Goal: Task Accomplishment & Management: Complete application form

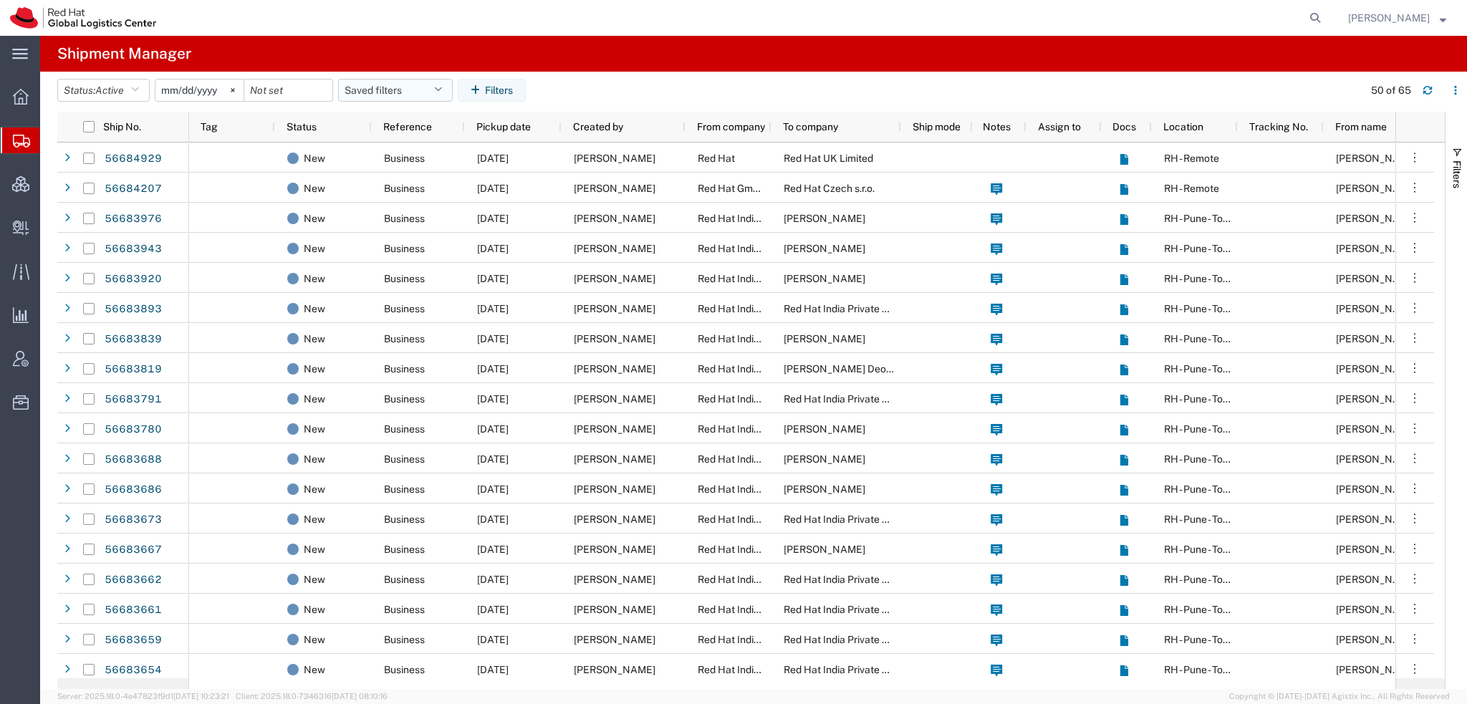
click at [377, 90] on button "Saved filters" at bounding box center [395, 90] width 115 height 23
click at [390, 147] on span "Americas" at bounding box center [434, 153] width 188 height 26
type input "[DATE]"
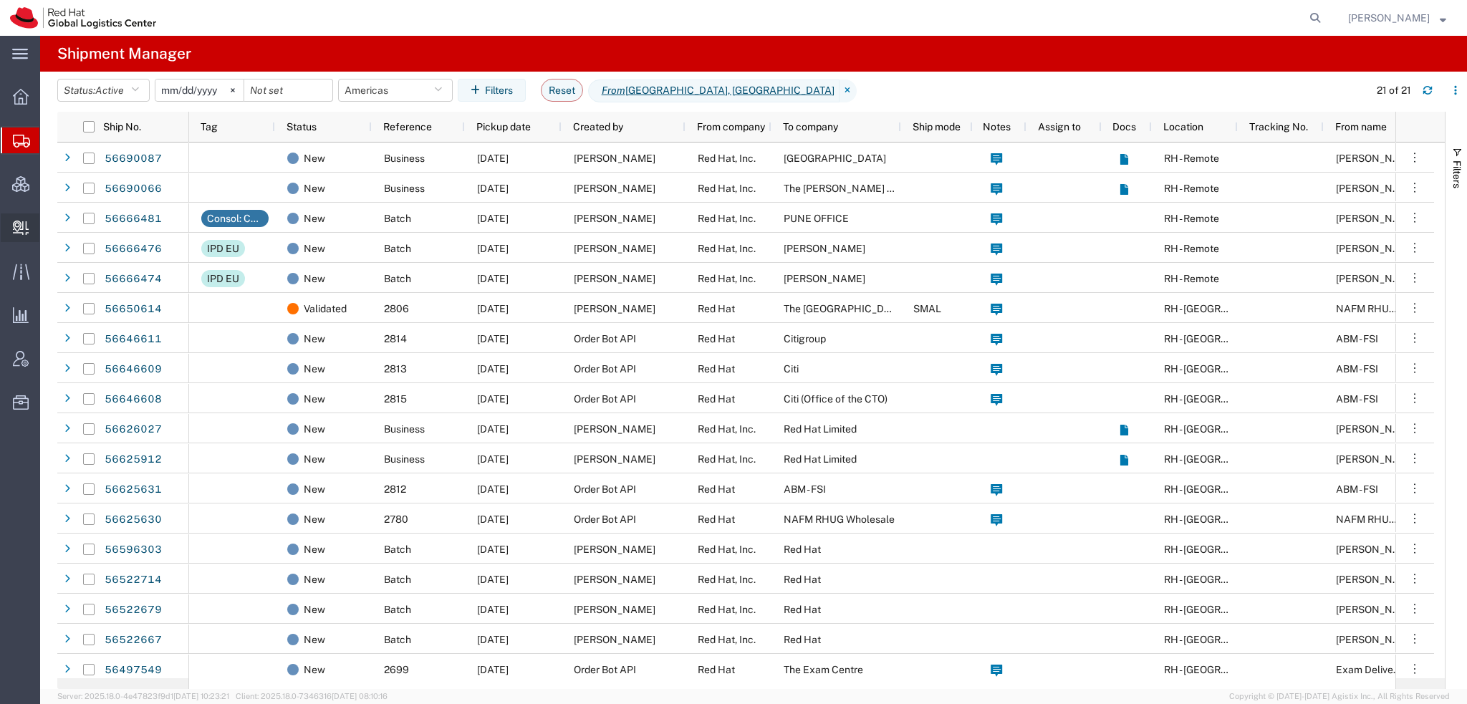
click at [0, 0] on span "Create Delivery" at bounding box center [0, 0] width 0 height 0
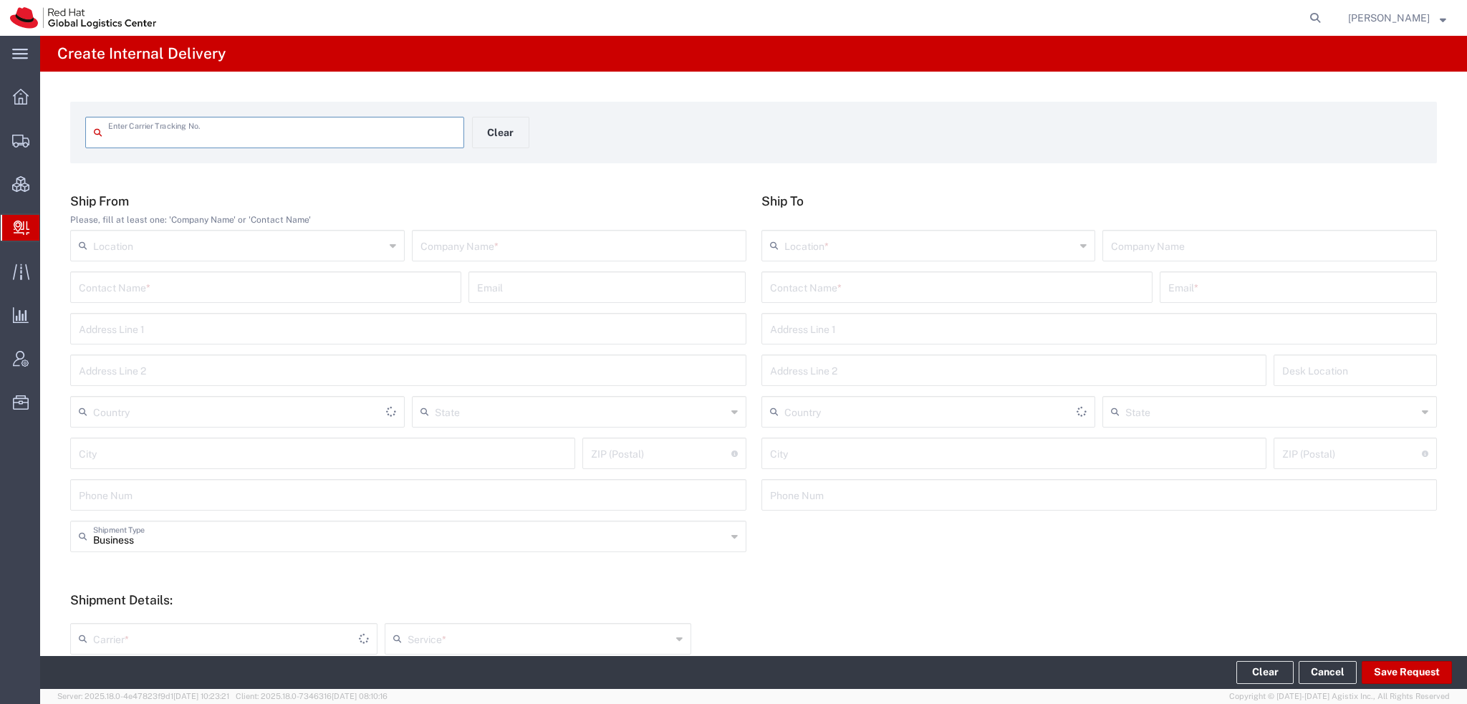
click at [171, 125] on input "text" at bounding box center [281, 131] width 347 height 25
type input "[US_VEHICLE_IDENTIFICATION_NUMBER]"
click at [228, 132] on input "[US_VEHICLE_IDENTIFICATION_NUMBER]" at bounding box center [281, 131] width 347 height 25
type input "[US_VEHICLE_IDENTIFICATION_NUMBER]"
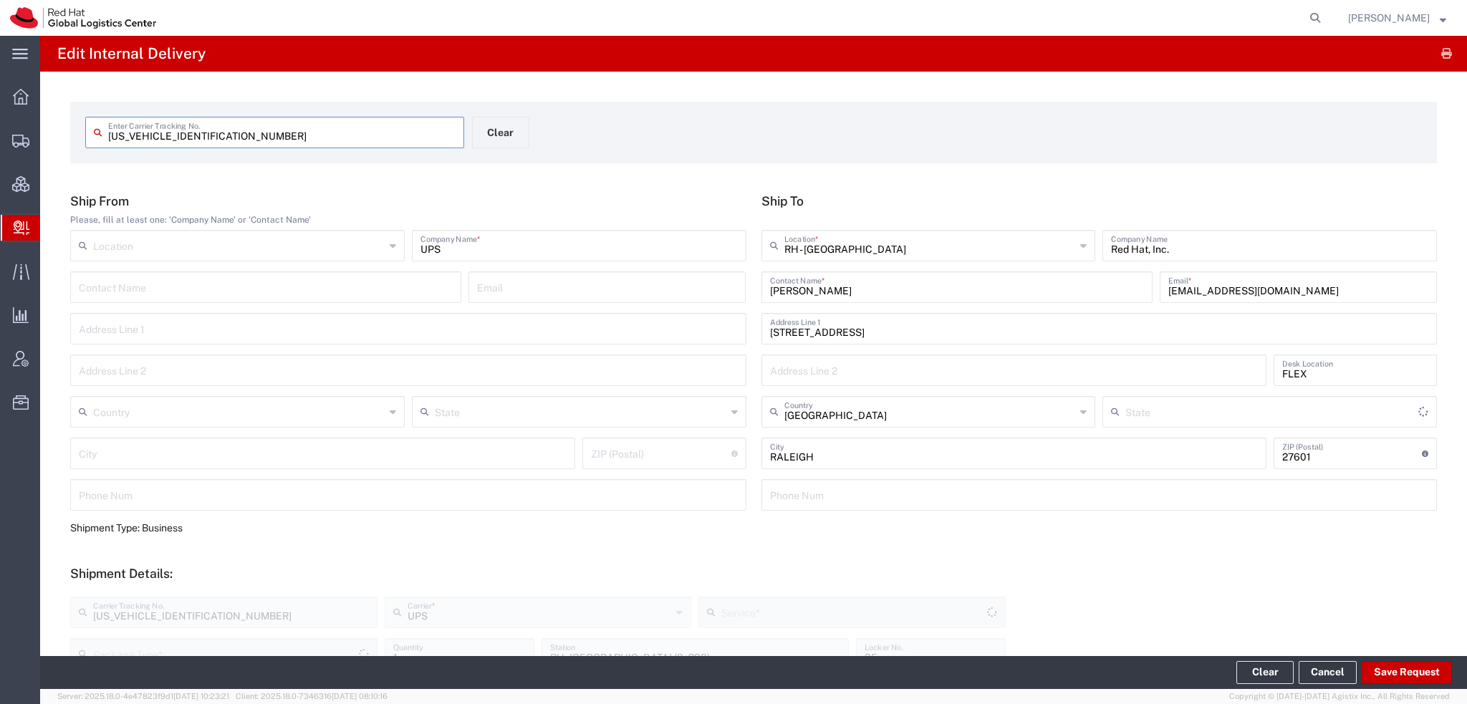
type input "[US_STATE]"
type input "Your Packaging"
type input "Ground"
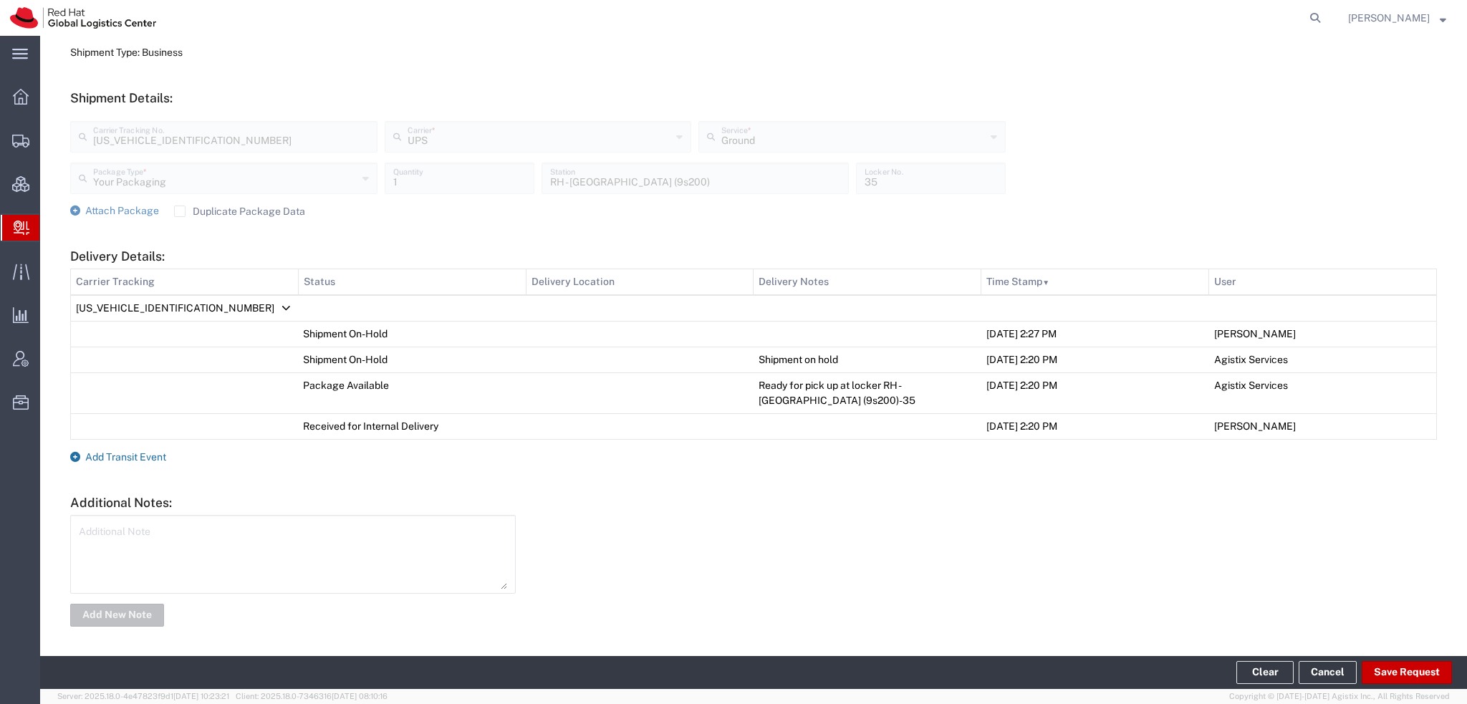
click at [128, 452] on span "Add Transit Event" at bounding box center [125, 456] width 81 height 11
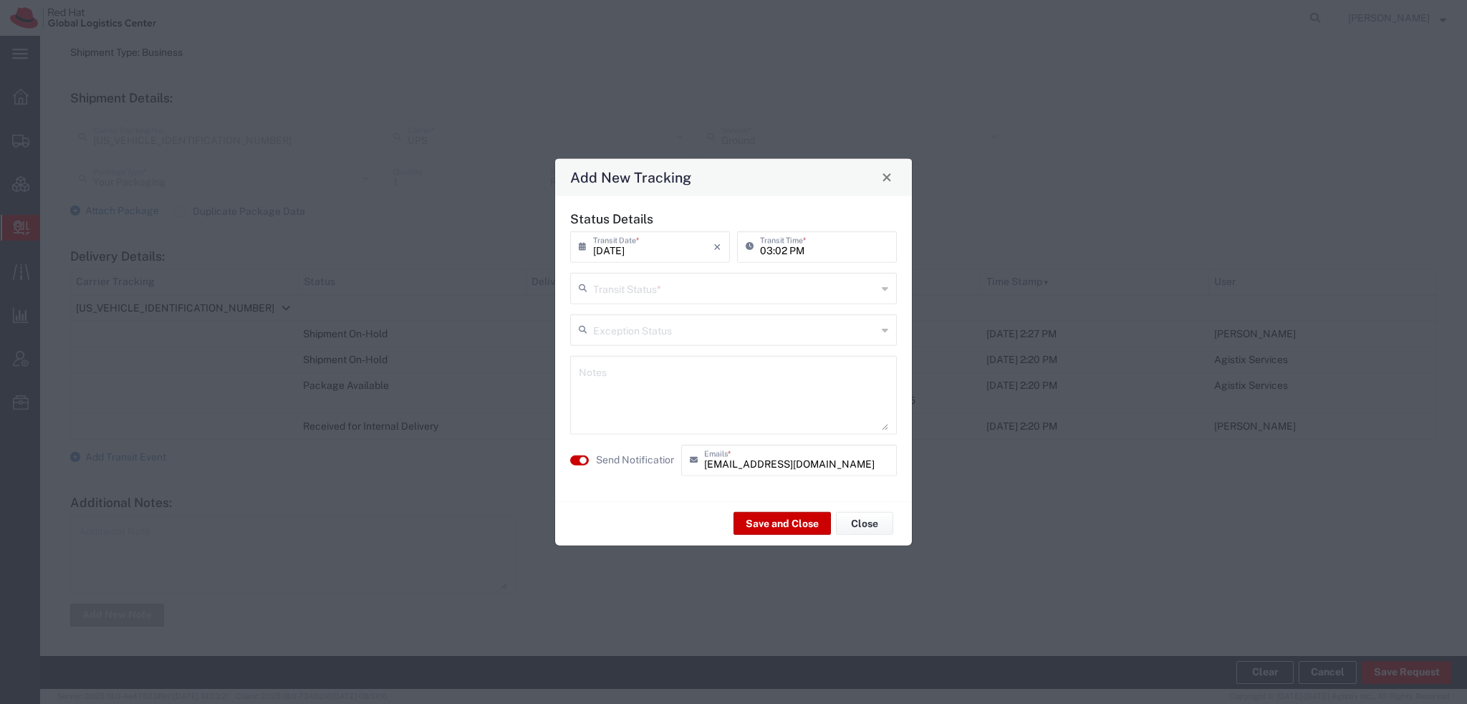
click at [715, 288] on input "text" at bounding box center [735, 286] width 284 height 25
click at [634, 365] on span "Received for Internal Delivery" at bounding box center [733, 367] width 324 height 22
type input "Received for Internal Delivery"
click at [796, 520] on button "Save and Close" at bounding box center [781, 523] width 97 height 23
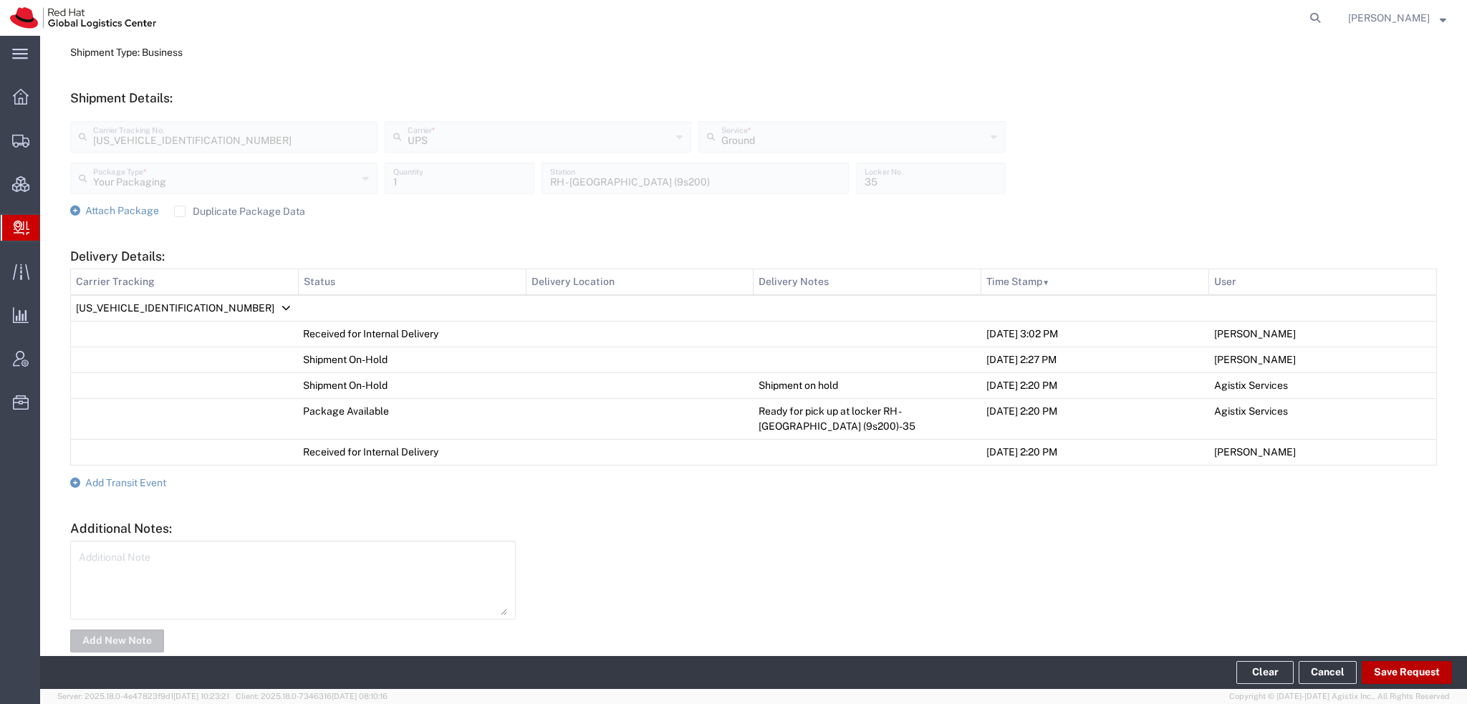
click at [1391, 671] on button "Save Request" at bounding box center [1406, 672] width 90 height 23
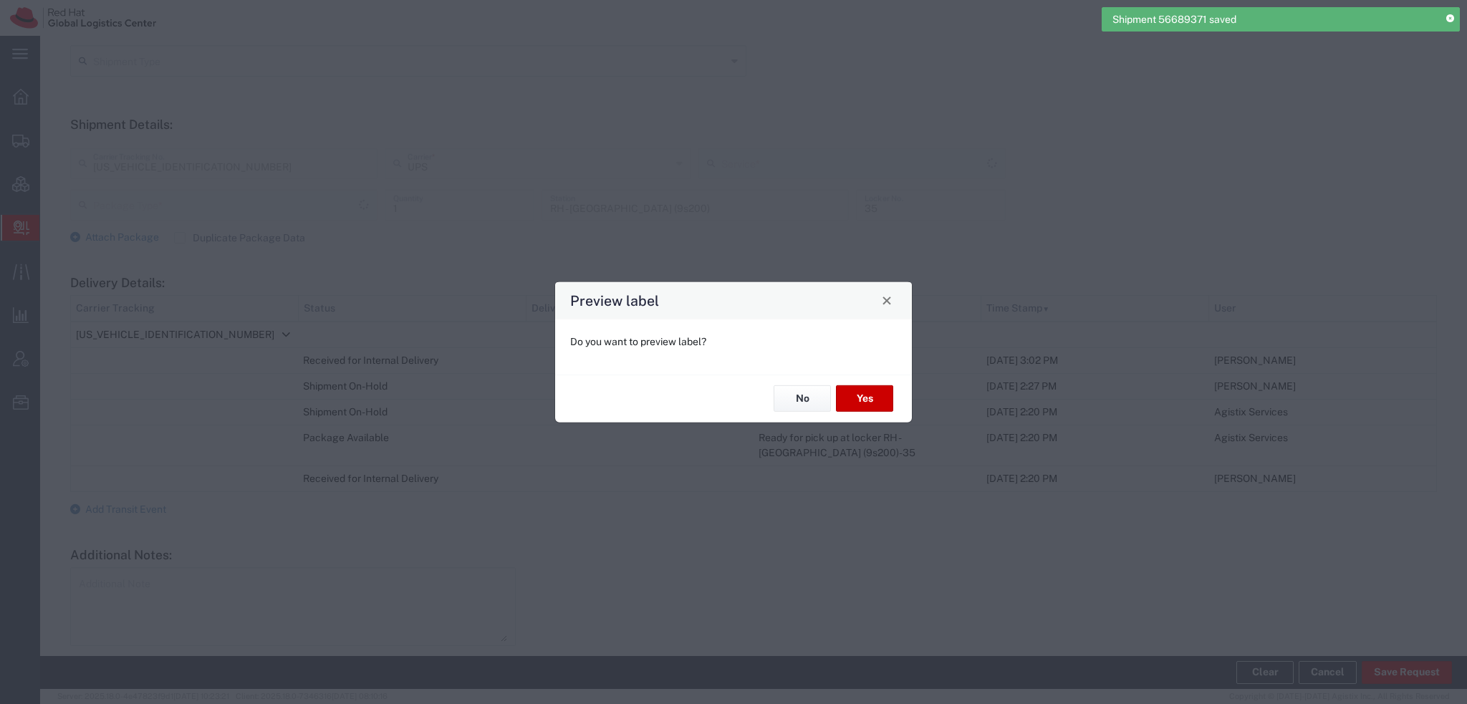
type input "Your Packaging"
type input "Ground"
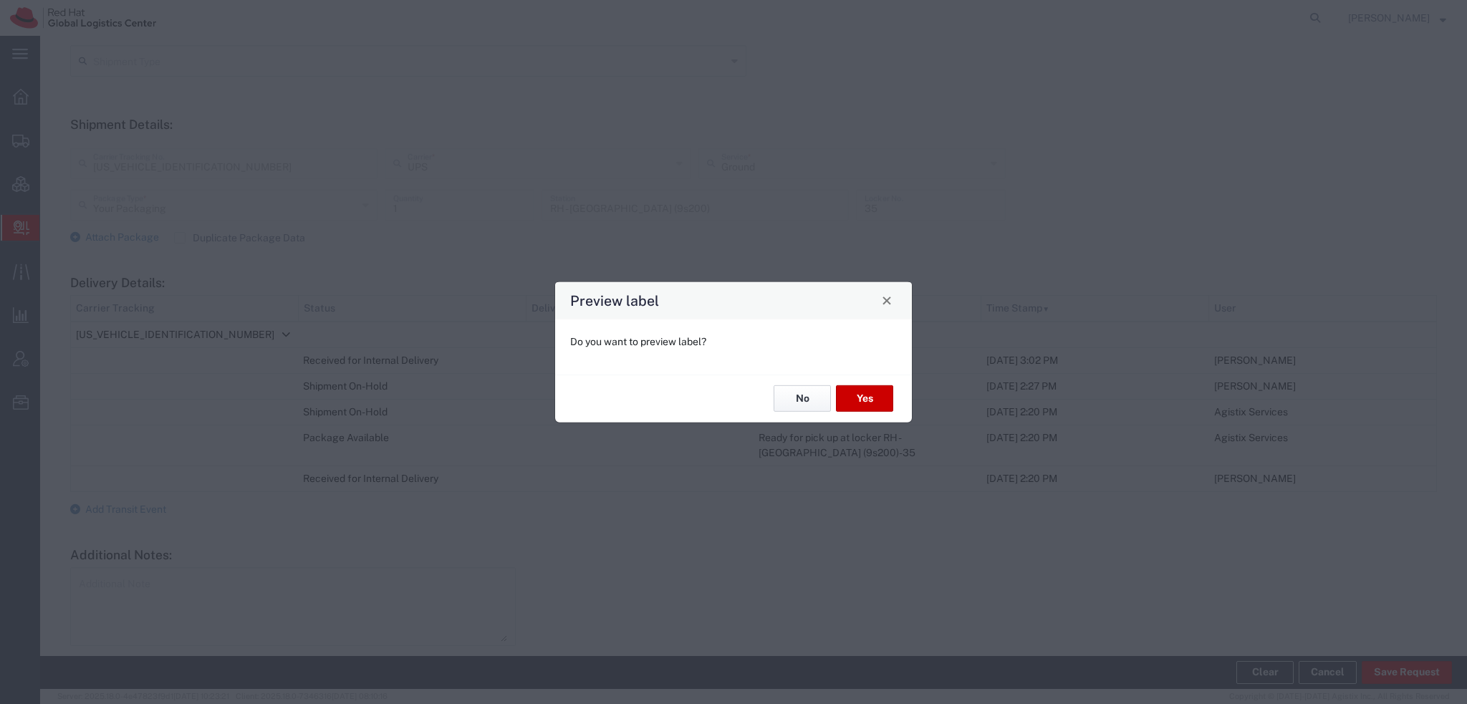
click at [803, 398] on button "No" at bounding box center [801, 398] width 57 height 26
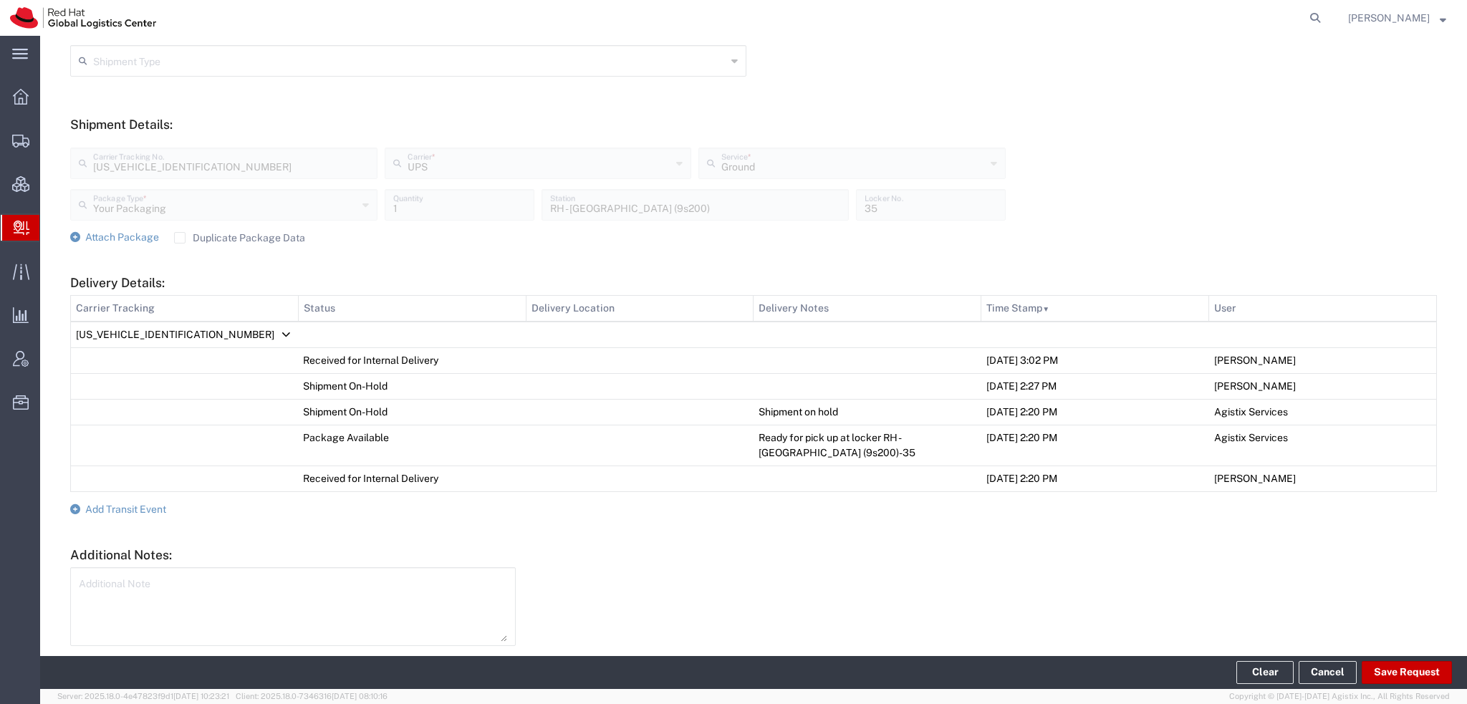
scroll to position [46, 0]
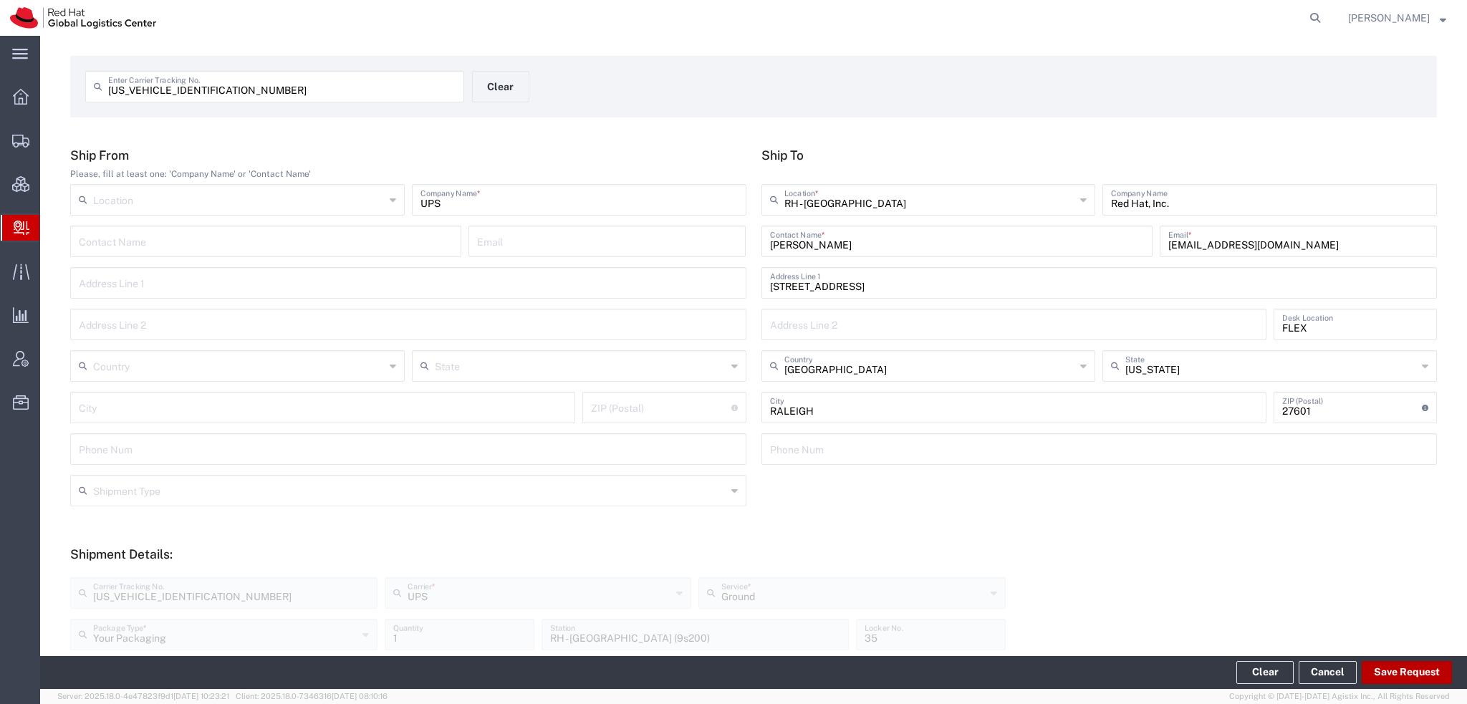
click at [1421, 677] on button "Save Request" at bounding box center [1406, 672] width 90 height 23
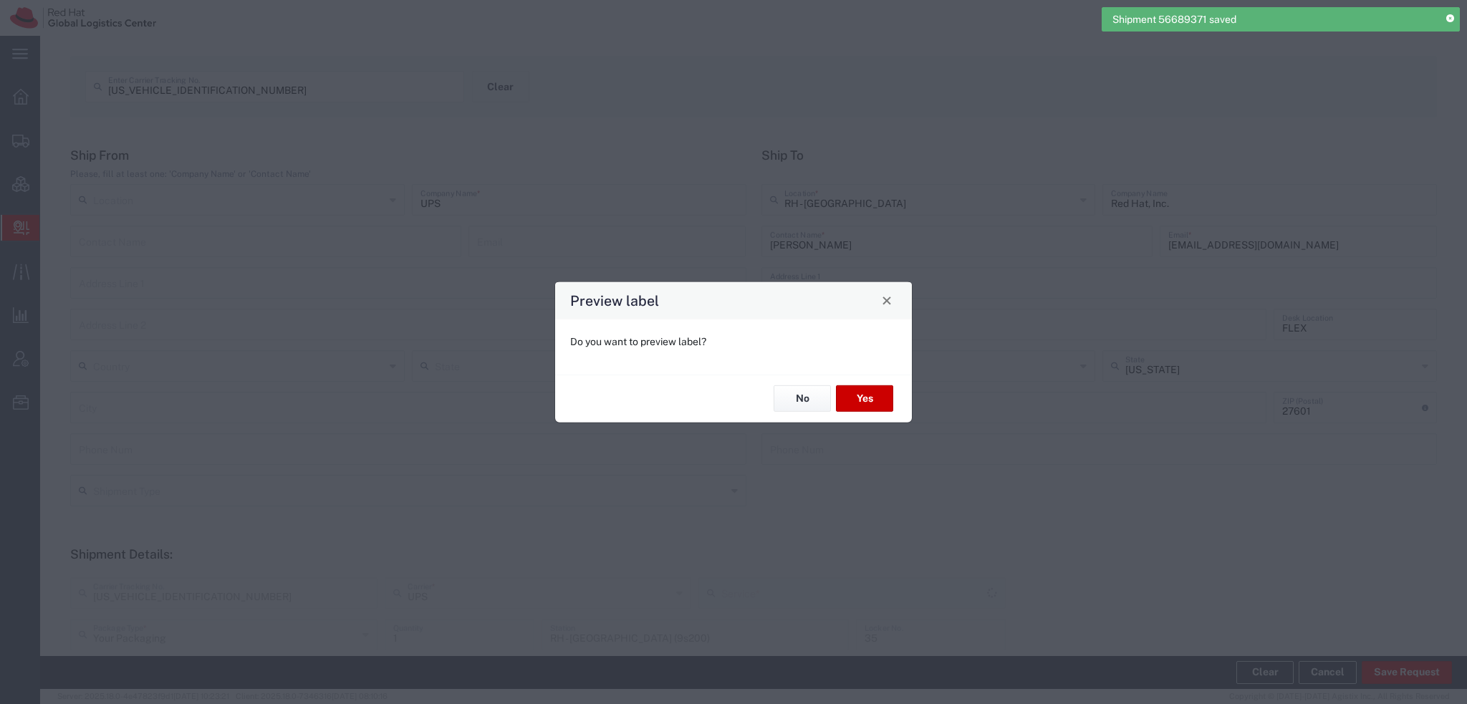
type input "Ground"
click at [877, 384] on div "No Yes" at bounding box center [733, 398] width 357 height 48
click at [874, 392] on button "Yes" at bounding box center [864, 398] width 57 height 26
